Goal: Information Seeking & Learning: Find specific page/section

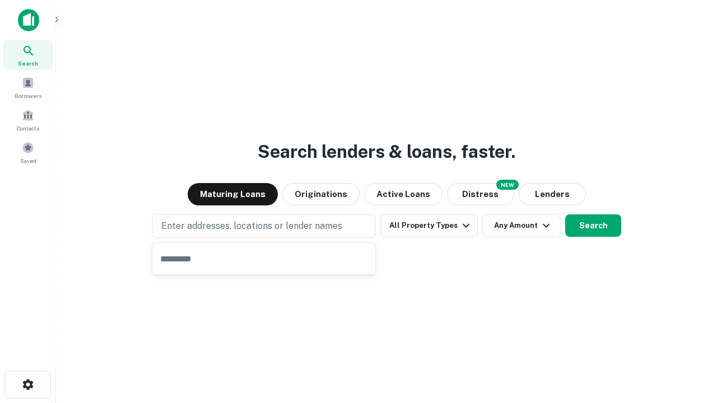
type input "**********"
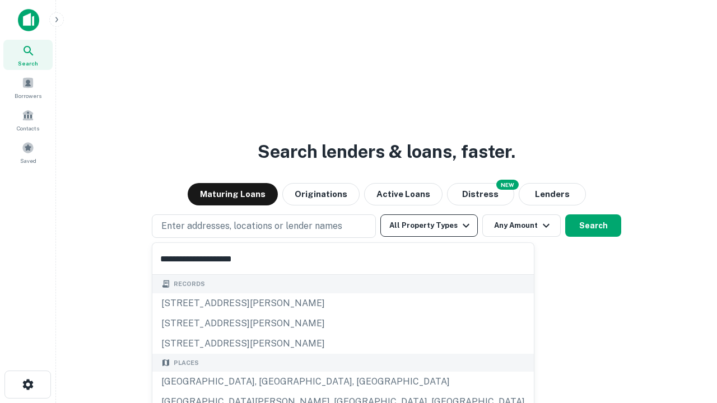
click at [268, 382] on div "[GEOGRAPHIC_DATA], [GEOGRAPHIC_DATA], [GEOGRAPHIC_DATA]" at bounding box center [342, 382] width 381 height 20
click at [429, 226] on button "All Property Types" at bounding box center [428, 225] width 97 height 22
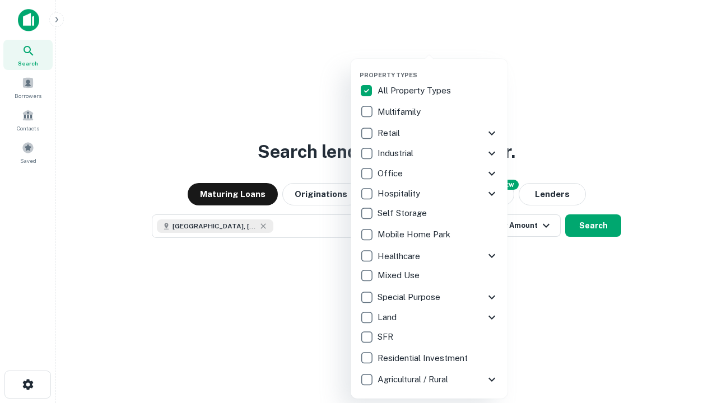
click at [438, 68] on button "button" at bounding box center [437, 68] width 157 height 1
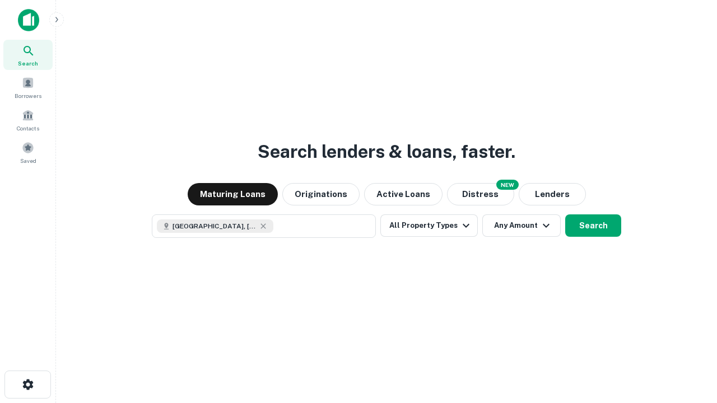
scroll to position [18, 0]
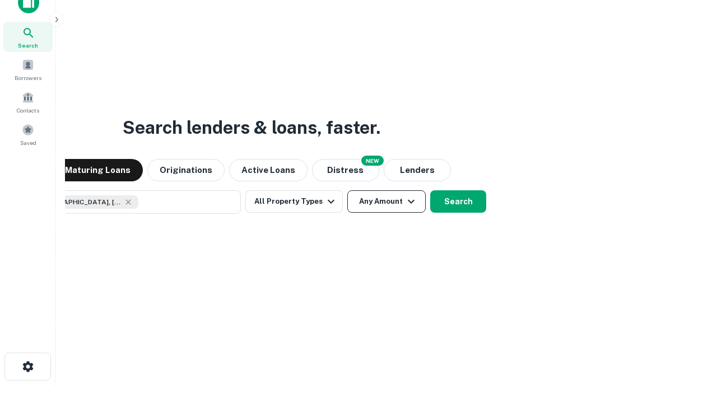
click at [347, 190] on button "Any Amount" at bounding box center [386, 201] width 78 height 22
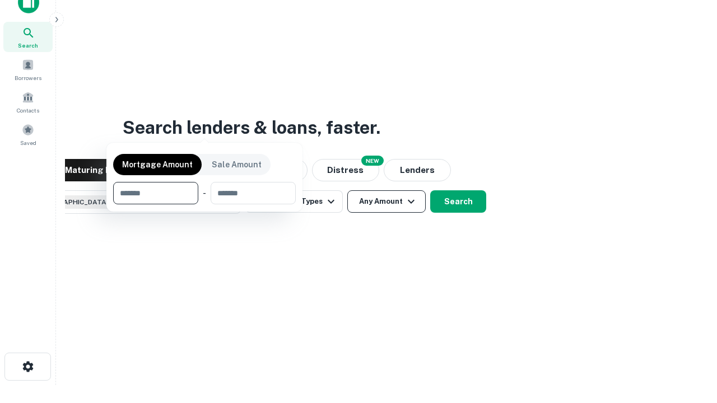
scroll to position [81, 317]
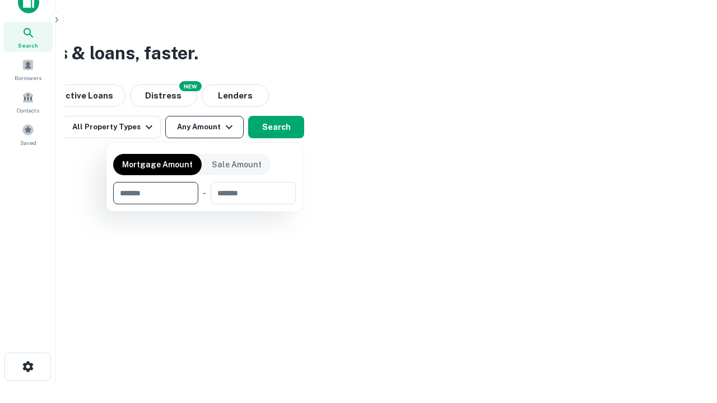
type input "*******"
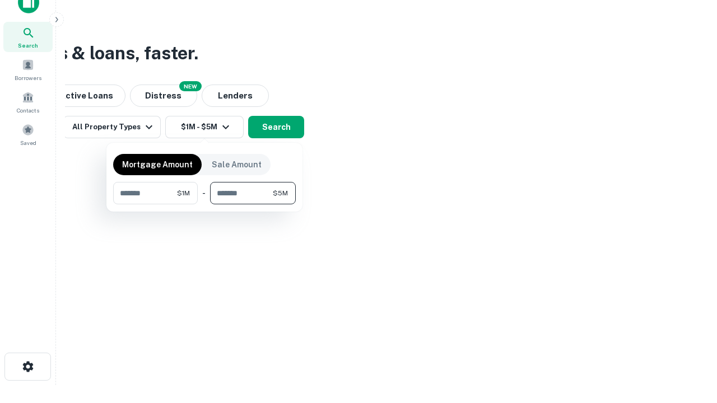
type input "*******"
click at [204, 204] on button "button" at bounding box center [204, 204] width 183 height 1
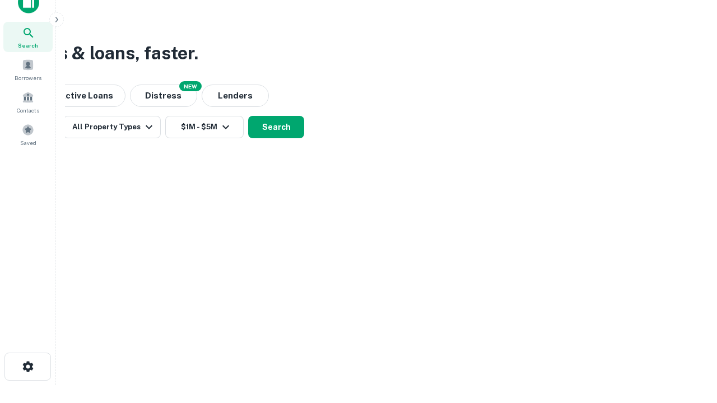
scroll to position [18, 0]
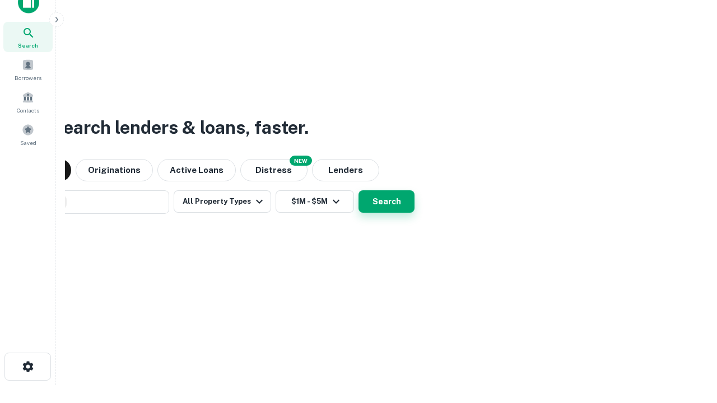
click at [358, 190] on button "Search" at bounding box center [386, 201] width 56 height 22
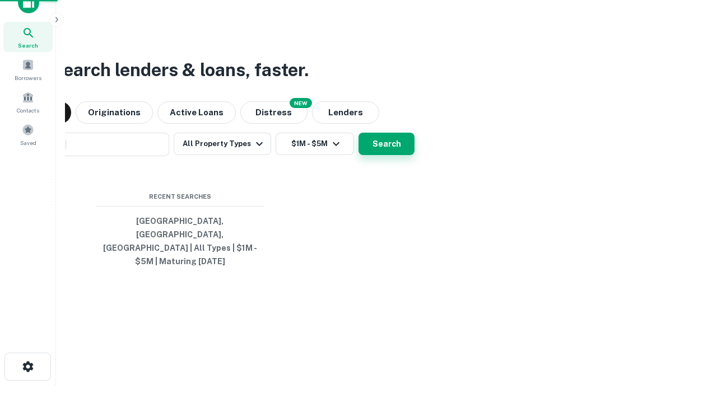
scroll to position [36, 317]
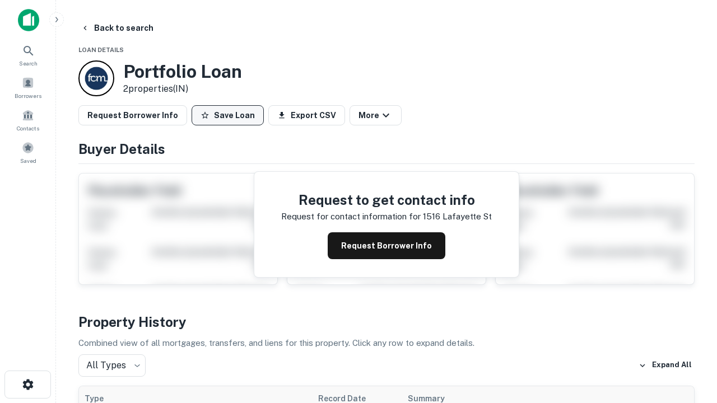
click at [227, 115] on button "Save Loan" at bounding box center [227, 115] width 72 height 20
click at [230, 115] on button "Save Loan" at bounding box center [227, 115] width 72 height 20
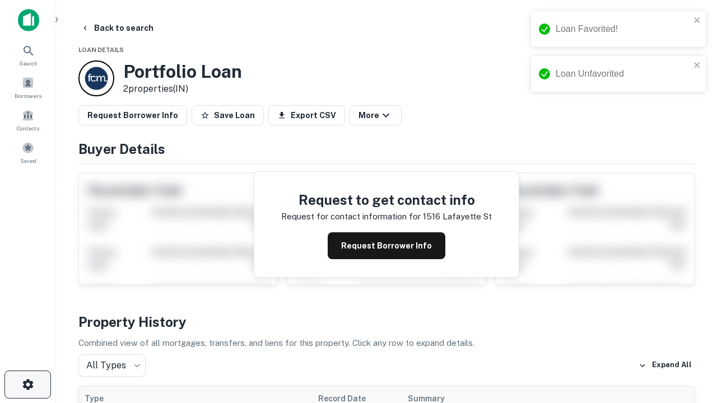
click at [27, 385] on icon "button" at bounding box center [27, 384] width 13 height 13
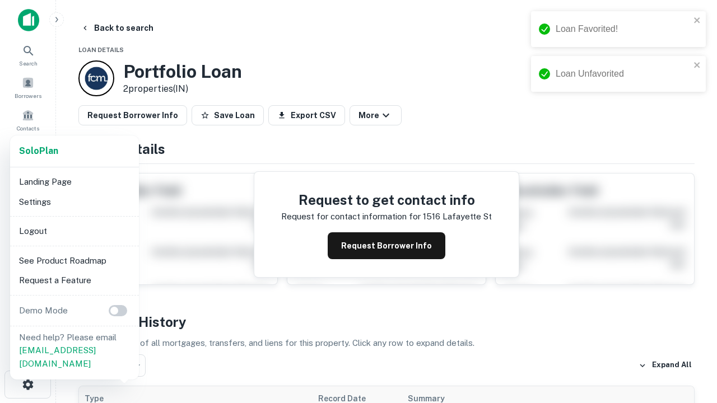
click at [74, 231] on li "Logout" at bounding box center [75, 231] width 120 height 20
